Goal: Task Accomplishment & Management: Use online tool/utility

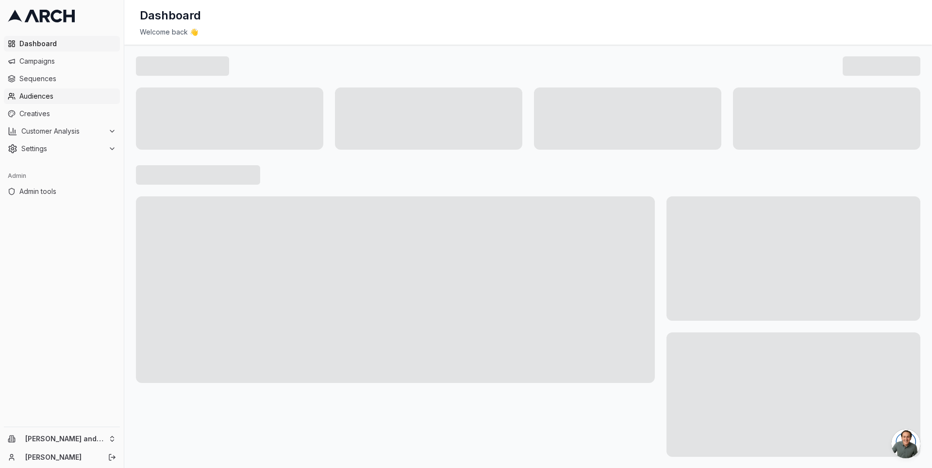
click at [87, 101] on link "Audiences" at bounding box center [62, 96] width 116 height 16
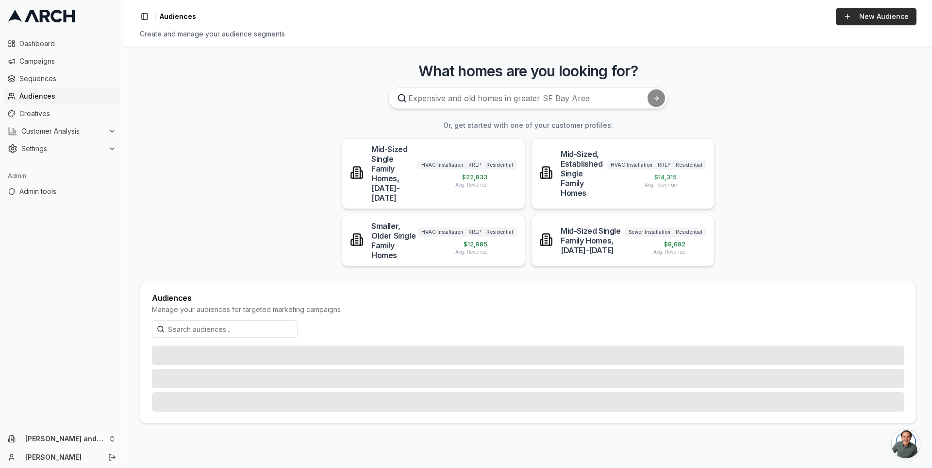
click at [861, 18] on link "New Audience" at bounding box center [876, 16] width 81 height 17
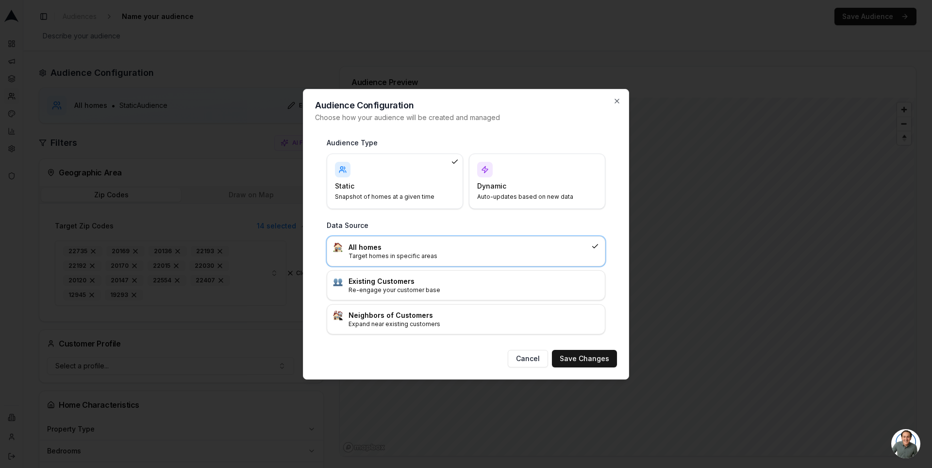
click at [538, 189] on h4 "Dynamic" at bounding box center [531, 186] width 108 height 10
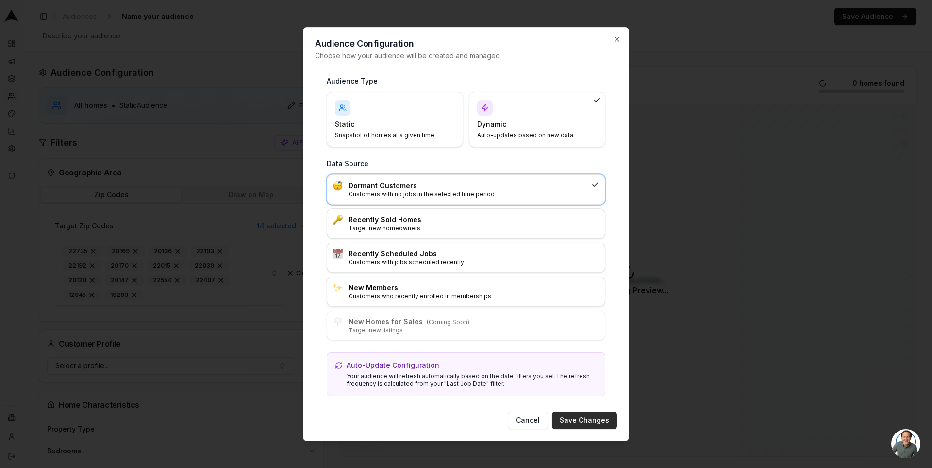
click at [586, 419] on button "Save Changes" at bounding box center [584, 419] width 65 height 17
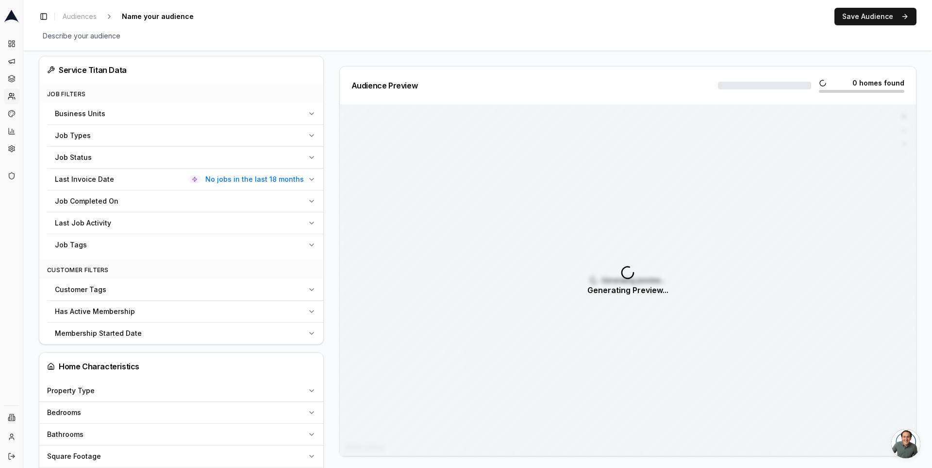
scroll to position [375, 0]
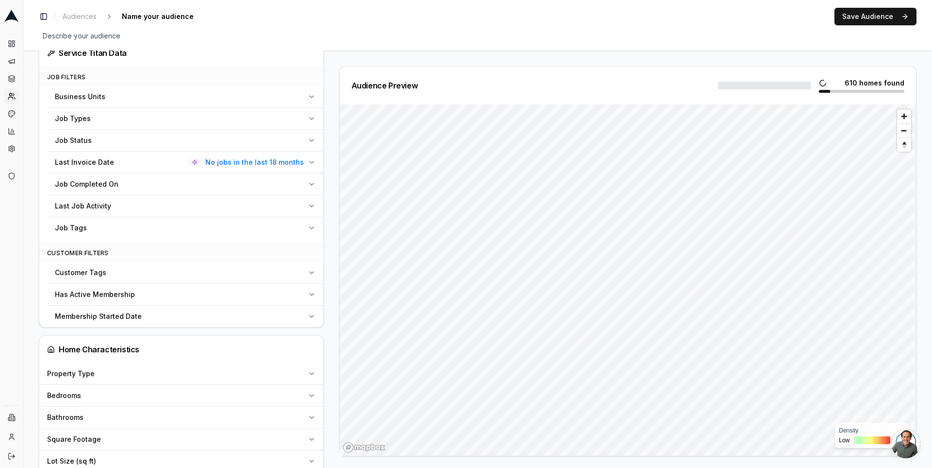
click at [271, 157] on span "No jobs in the last 18 months" at bounding box center [254, 162] width 99 height 10
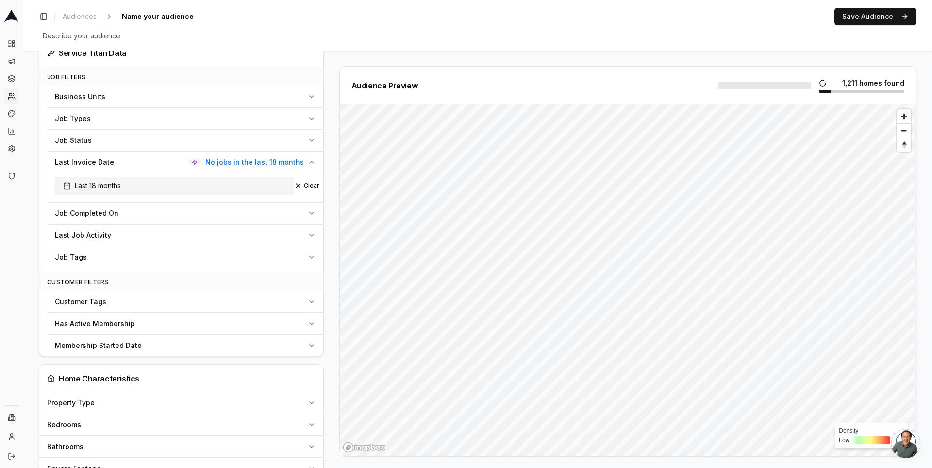
click at [193, 186] on button "Last 18 months" at bounding box center [174, 185] width 239 height 17
click at [215, 230] on html "Dashboard Campaigns Sequences Audiences Creatives Customer Analysis Settings Ad…" at bounding box center [466, 234] width 932 height 468
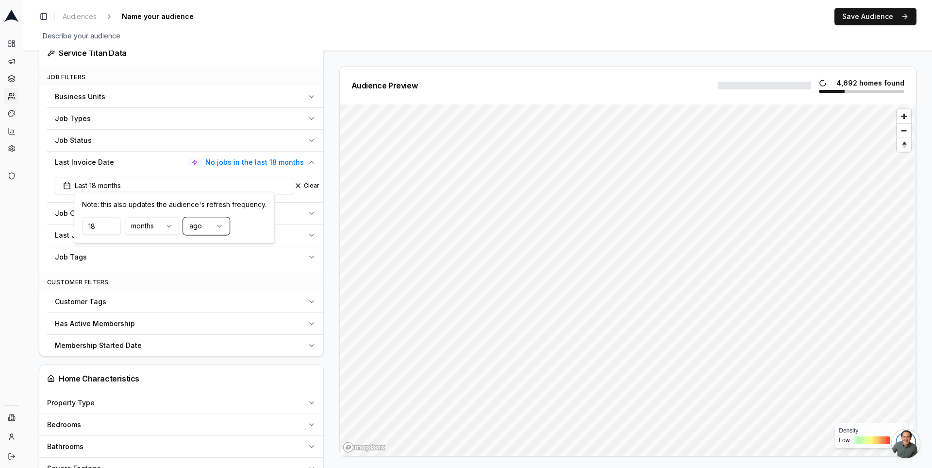
click at [324, 160] on html "Dashboard Campaigns Sequences Audiences Creatives Customer Analysis Settings Ad…" at bounding box center [466, 234] width 932 height 468
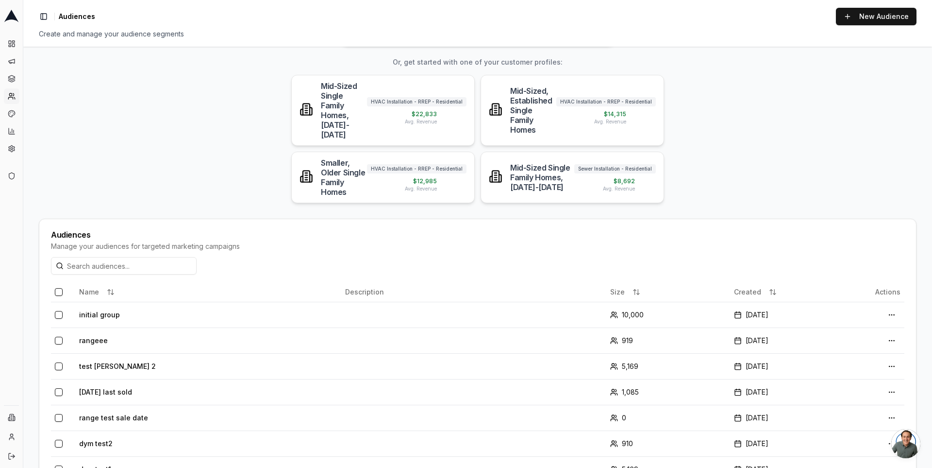
scroll to position [88, 0]
